Goal: Find specific page/section: Find specific page/section

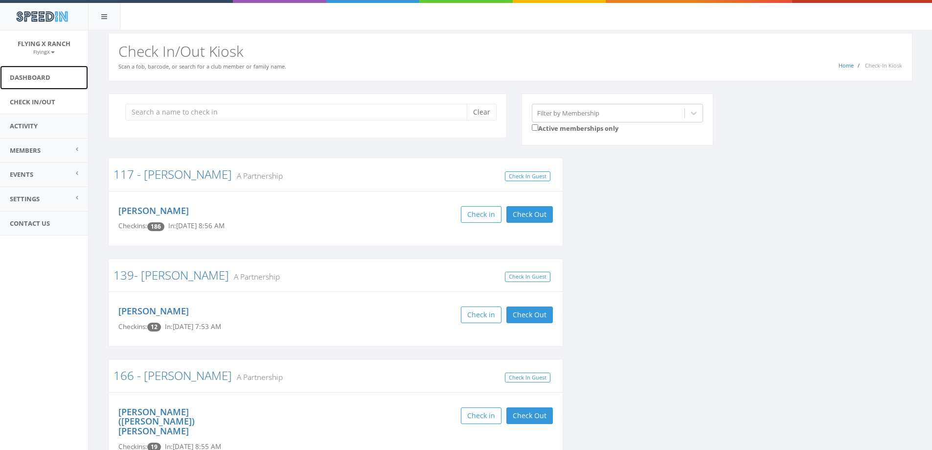
click at [30, 73] on link "Dashboard" at bounding box center [44, 78] width 88 height 24
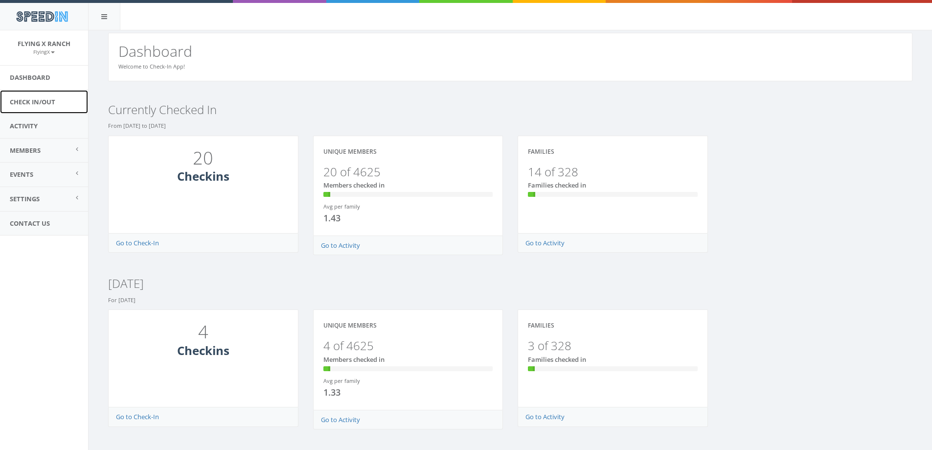
click at [48, 102] on link "Check In/Out" at bounding box center [44, 102] width 88 height 24
